Goal: Task Accomplishment & Management: Use online tool/utility

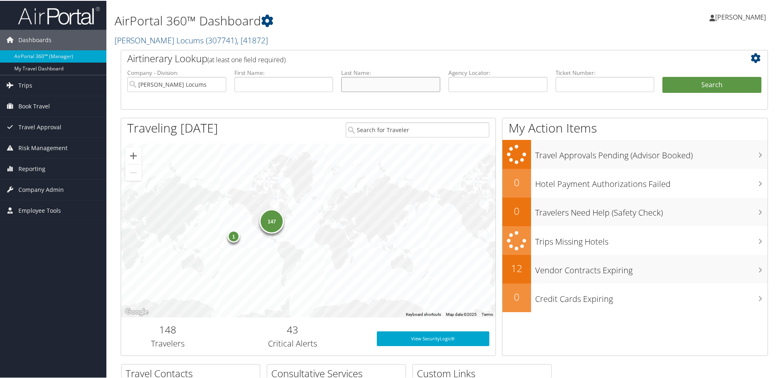
click at [384, 84] on input "text" at bounding box center [390, 83] width 99 height 15
click at [307, 87] on input "text" at bounding box center [283, 83] width 99 height 15
click at [408, 85] on input "text" at bounding box center [390, 83] width 99 height 15
type input "[PERSON_NAME]"
click at [662, 76] on button "Search" at bounding box center [711, 84] width 99 height 16
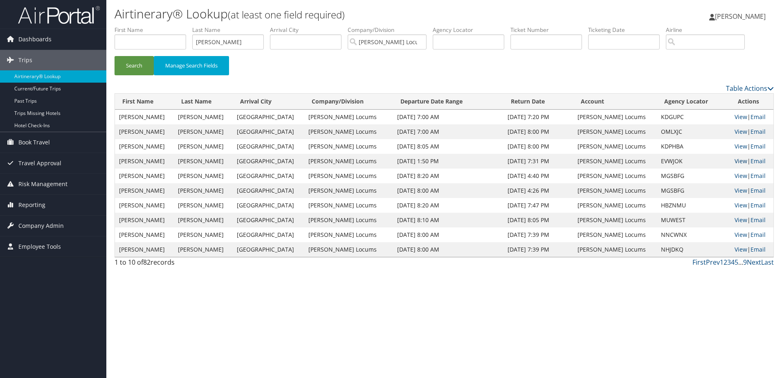
click at [734, 160] on link "View" at bounding box center [740, 161] width 13 height 8
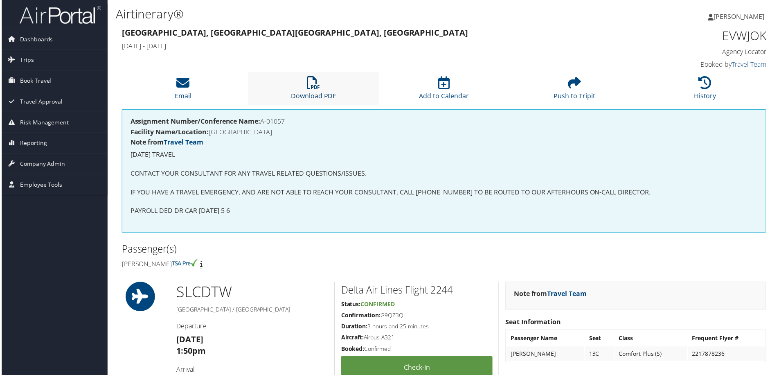
click at [307, 93] on link "Download PDF" at bounding box center [312, 91] width 45 height 20
drag, startPoint x: 441, startPoint y: 58, endPoint x: 469, endPoint y: 125, distance: 72.1
click at [441, 58] on div "Salt Lake City, UT Providence, RI Thu 04 Sep 2025 - Sun 21 Sep 2025 EVWJOK Agen…" at bounding box center [444, 49] width 659 height 47
